Goal: Information Seeking & Learning: Learn about a topic

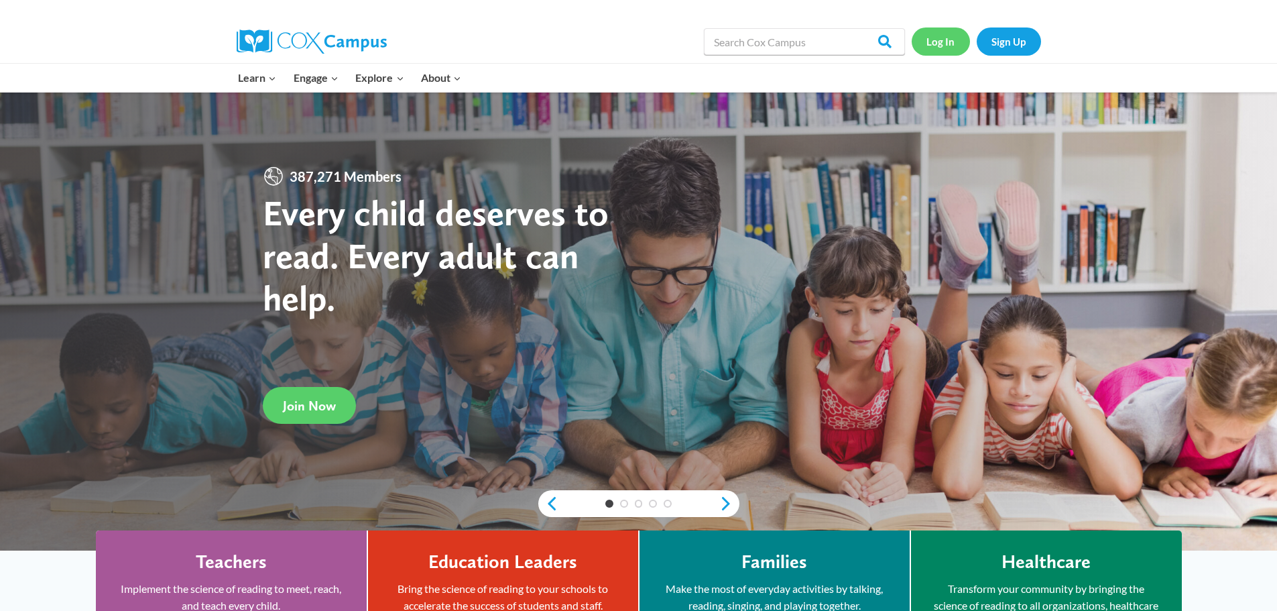
click at [937, 43] on link "Log In" at bounding box center [941, 40] width 58 height 27
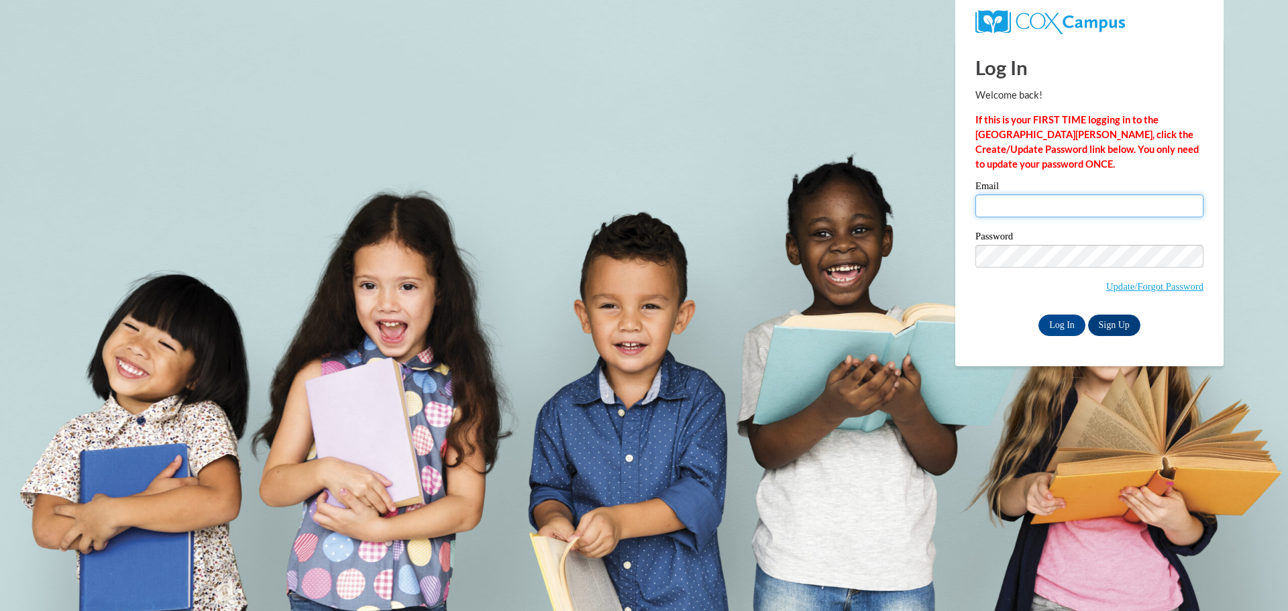
click at [1042, 203] on input "Email" at bounding box center [1089, 205] width 228 height 23
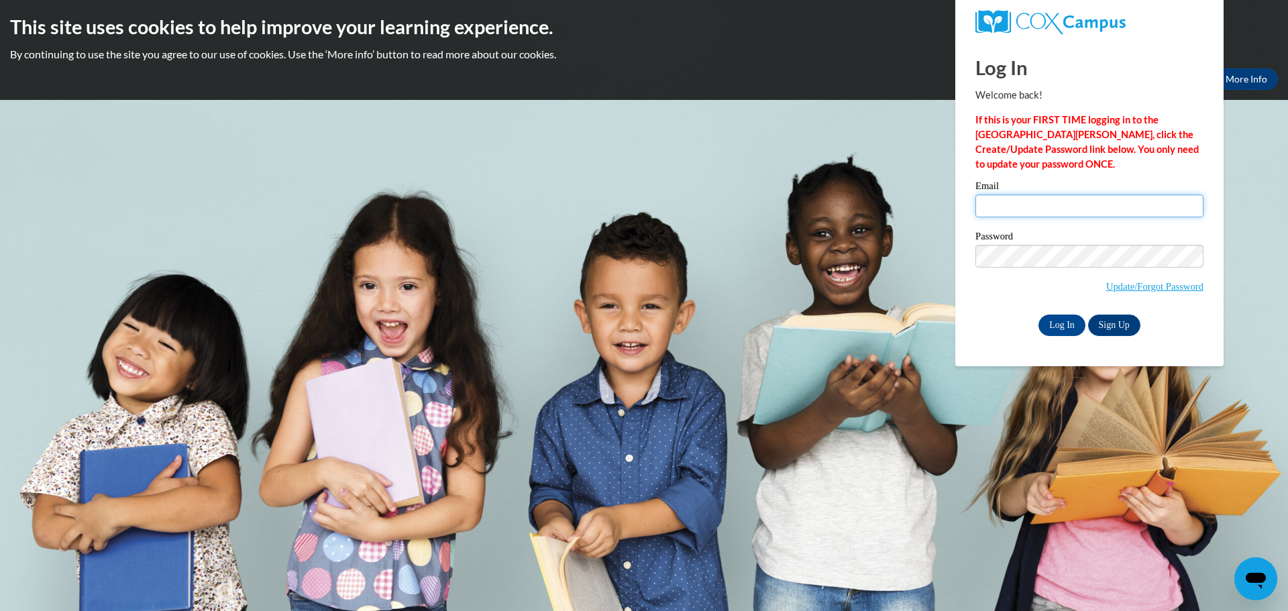
type input "[EMAIL_ADDRESS][DOMAIN_NAME]"
drag, startPoint x: 1083, startPoint y: 205, endPoint x: 951, endPoint y: 217, distance: 132.6
click at [951, 217] on body "This site uses cookies to help improve your learning experience. By continuing …" at bounding box center [644, 305] width 1288 height 611
click at [997, 309] on div "Password Update/Forgot Password" at bounding box center [1089, 270] width 228 height 79
click at [1056, 323] on input "Log In" at bounding box center [1061, 325] width 47 height 21
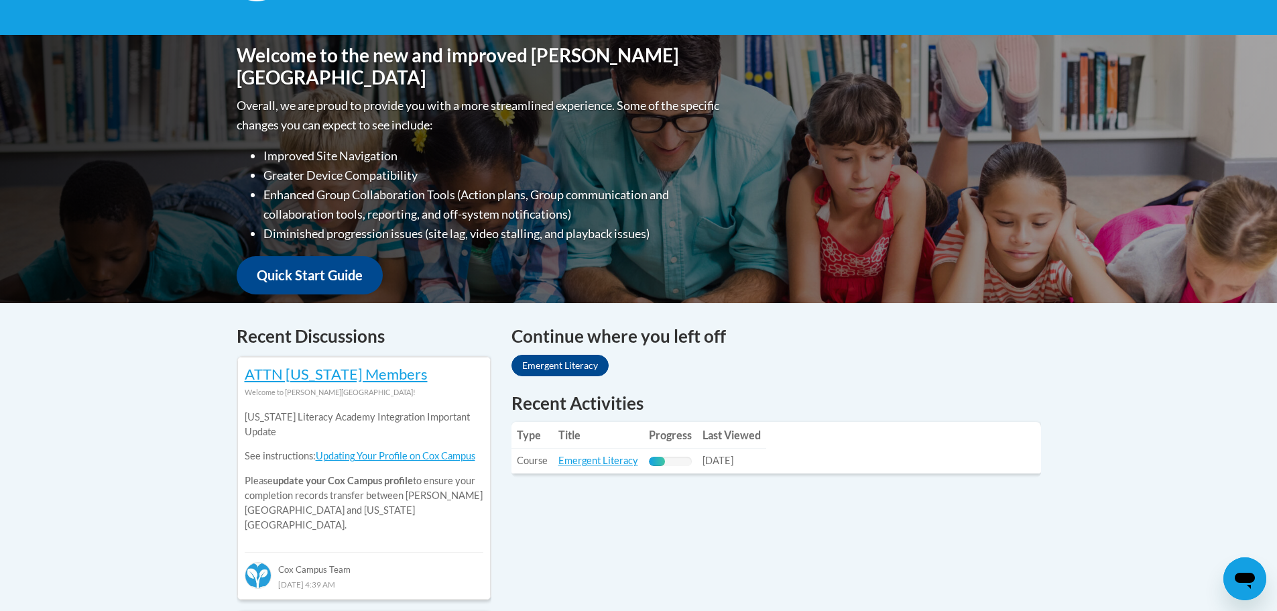
scroll to position [268, 0]
click at [589, 457] on link "Emergent Literacy" at bounding box center [599, 459] width 80 height 11
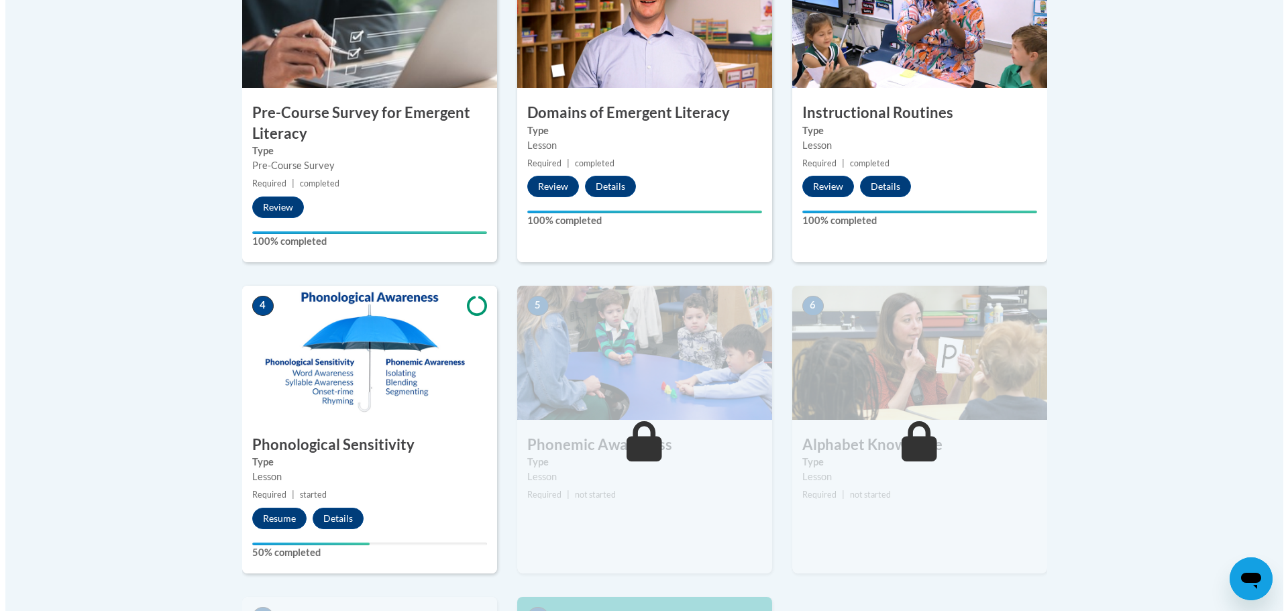
scroll to position [536, 0]
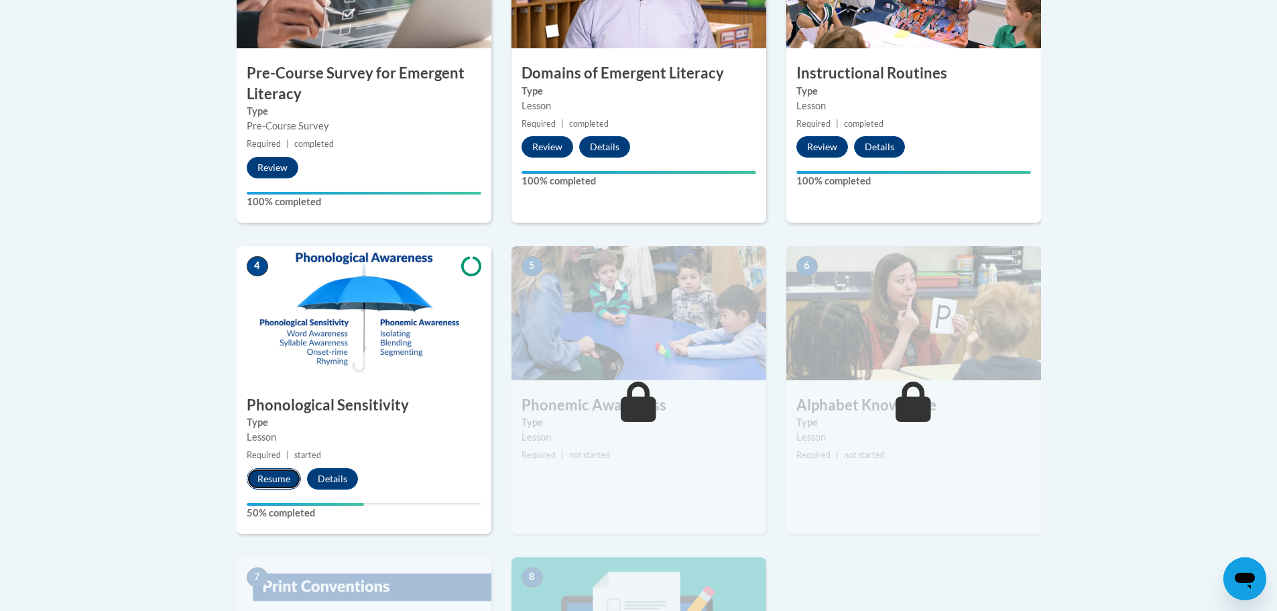
click at [272, 478] on button "Resume" at bounding box center [274, 478] width 54 height 21
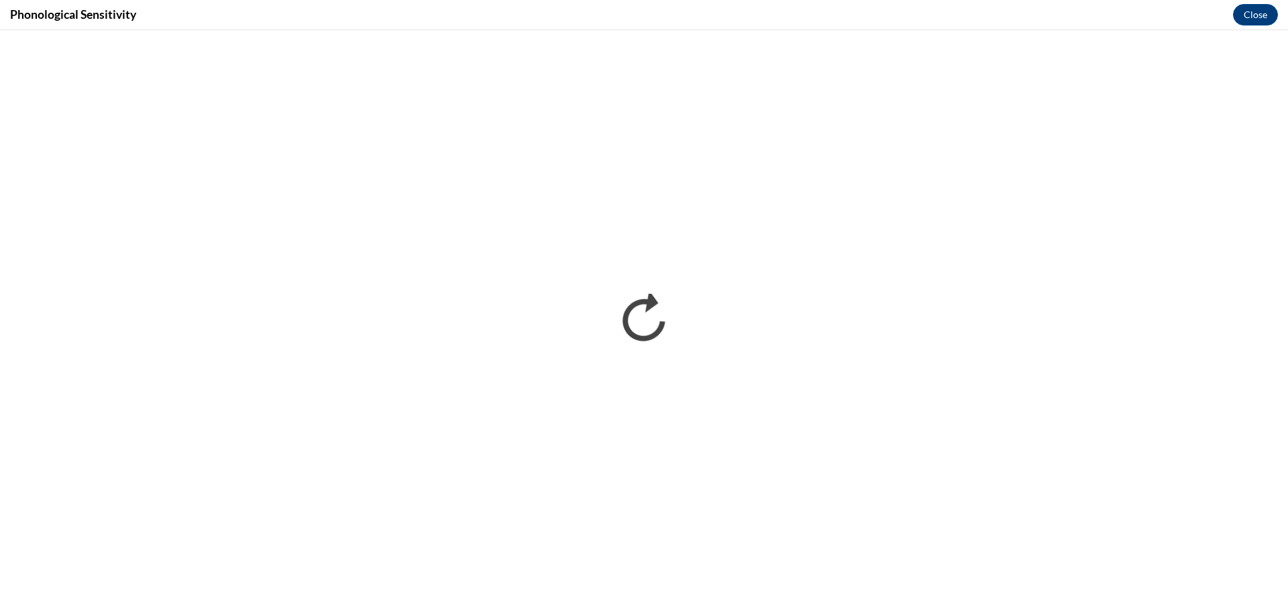
scroll to position [0, 0]
drag, startPoint x: 607, startPoint y: 0, endPoint x: 1031, endPoint y: 19, distance: 424.9
click at [1031, 19] on div "Phonological Sensitivity Close" at bounding box center [644, 15] width 1288 height 30
